Goal: Find specific page/section: Find specific page/section

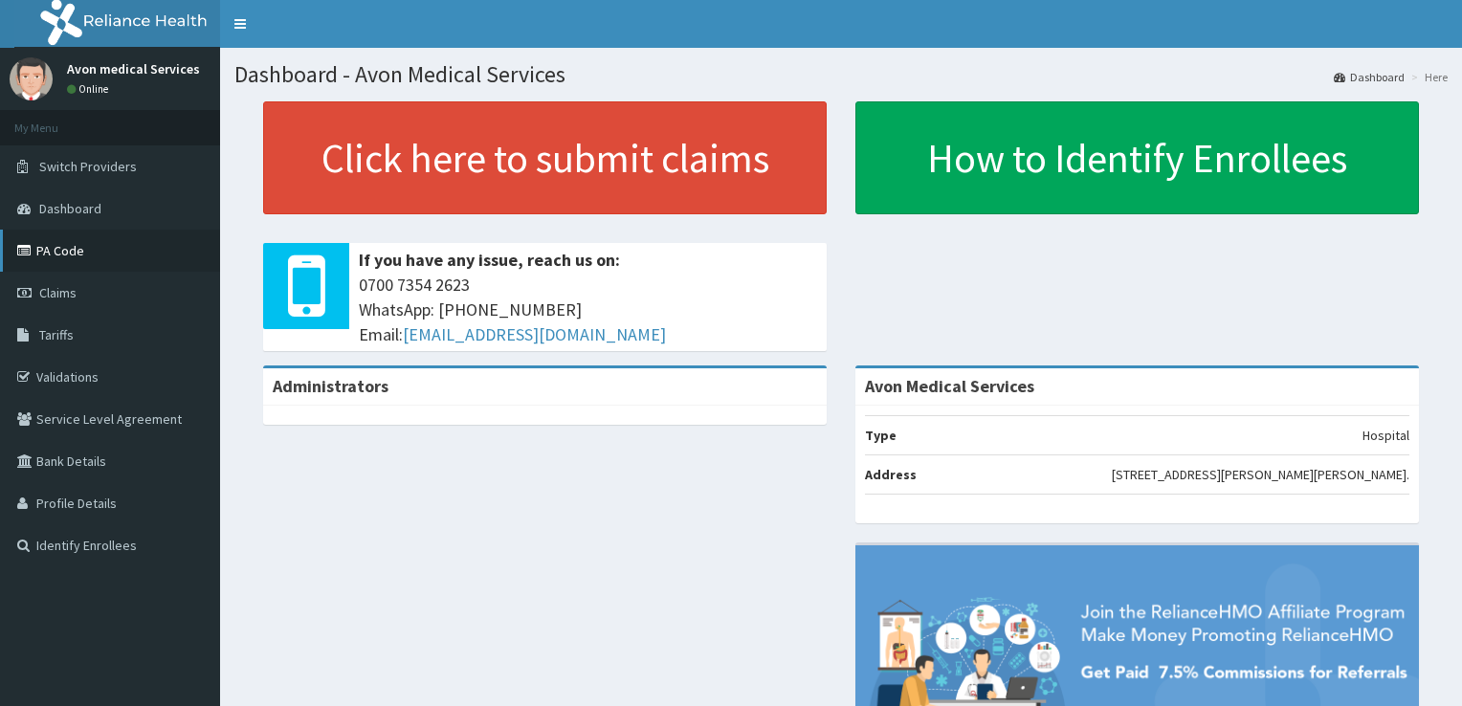
click at [127, 252] on link "PA Code" at bounding box center [110, 251] width 220 height 42
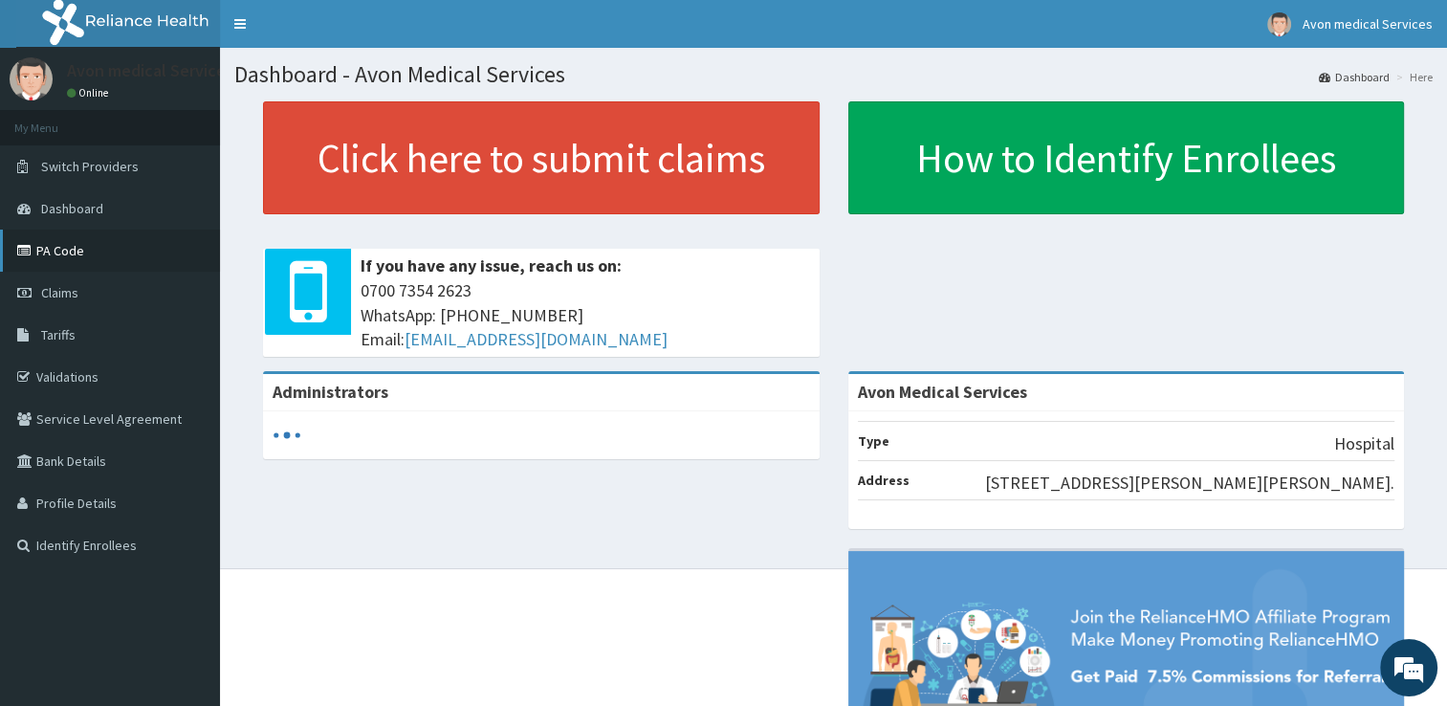
click at [61, 240] on link "PA Code" at bounding box center [110, 251] width 220 height 42
